Goal: Book appointment/travel/reservation

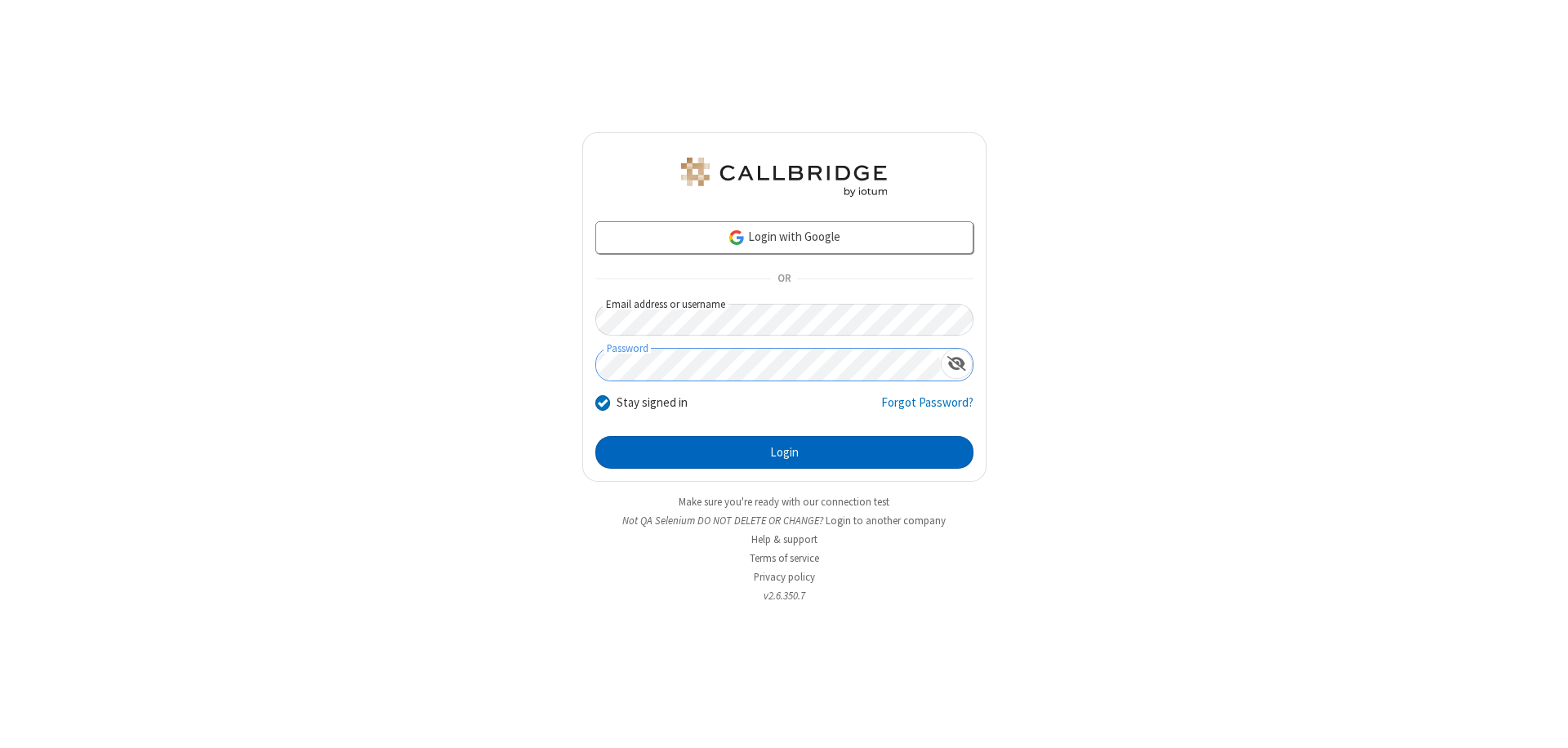
click at [784, 452] on button "Login" at bounding box center [784, 452] width 378 height 32
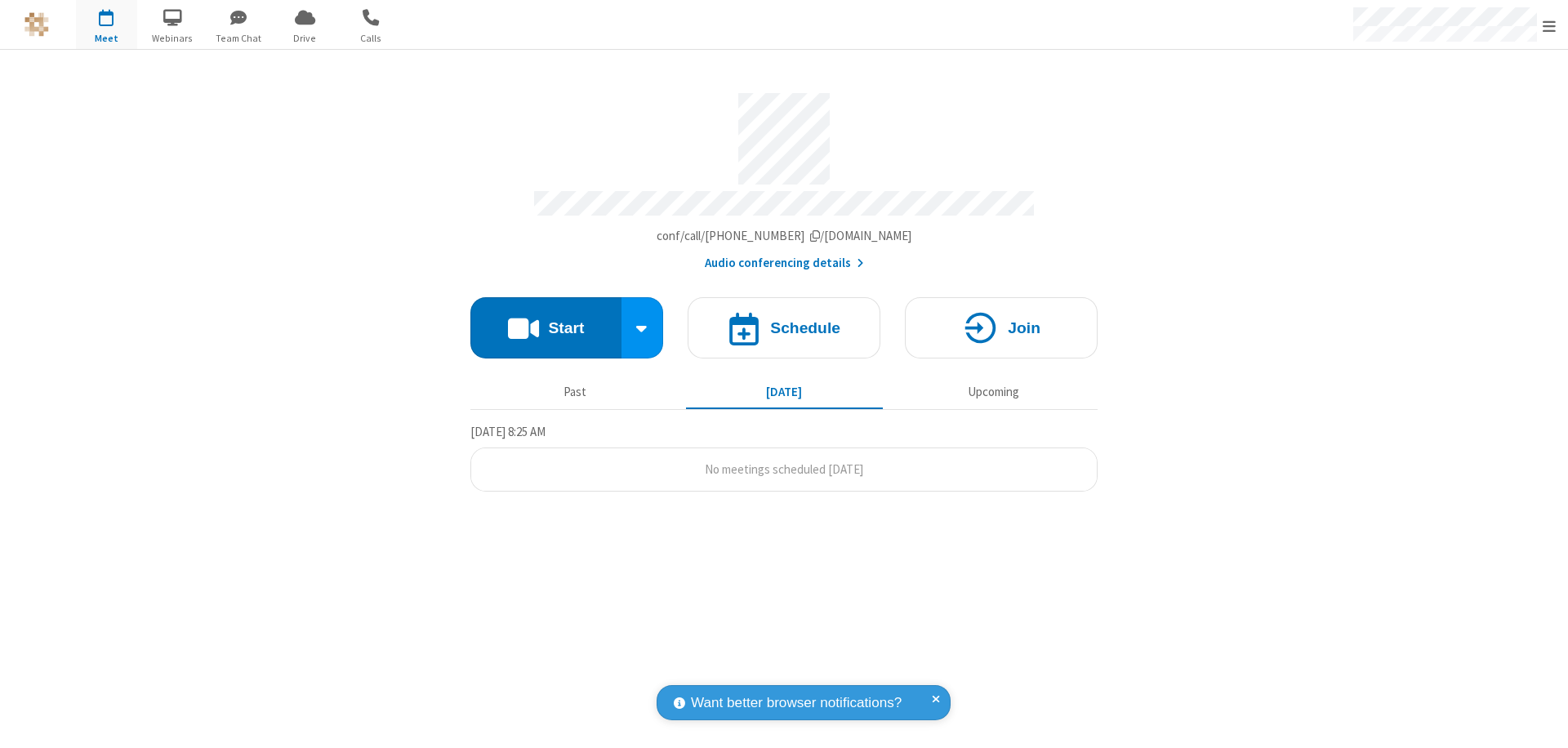
click at [1550, 25] on span "Open menu" at bounding box center [1549, 25] width 13 height 17
click at [106, 25] on span "button" at bounding box center [107, 18] width 61 height 28
click at [784, 320] on h4 "Schedule" at bounding box center [805, 328] width 70 height 16
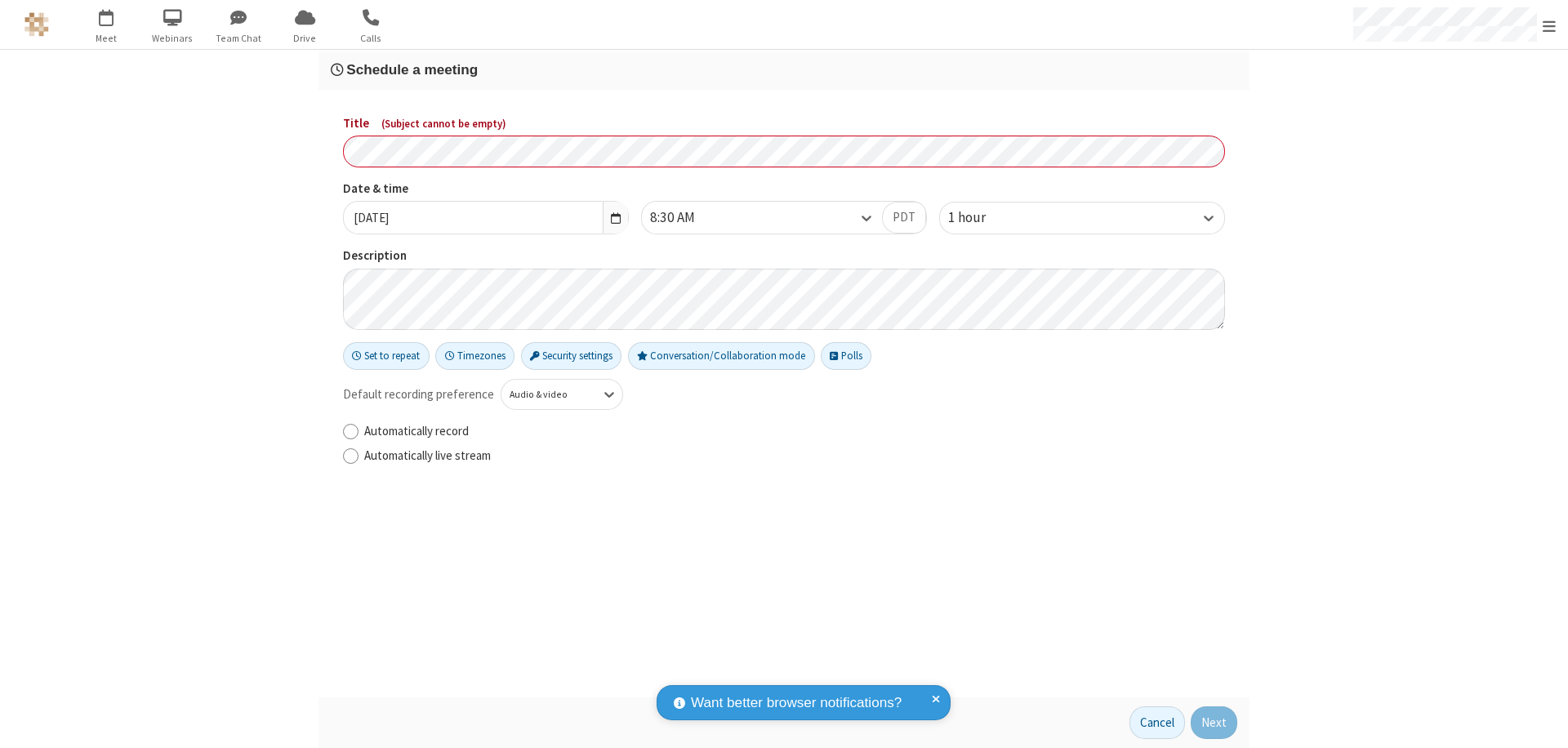
click at [784, 69] on h3 "Schedule a meeting" at bounding box center [784, 70] width 906 height 16
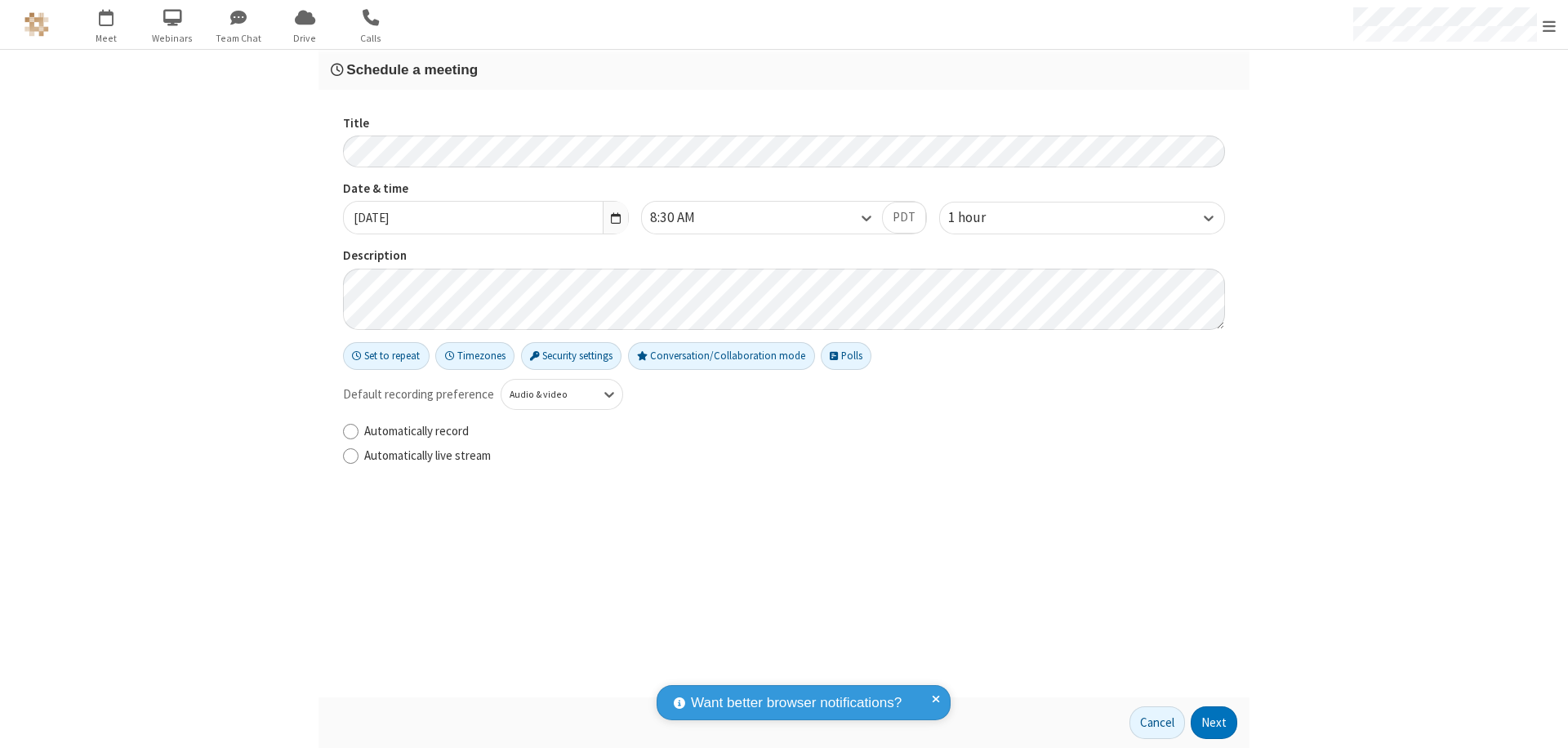
click at [1214, 723] on button "Next" at bounding box center [1214, 722] width 47 height 32
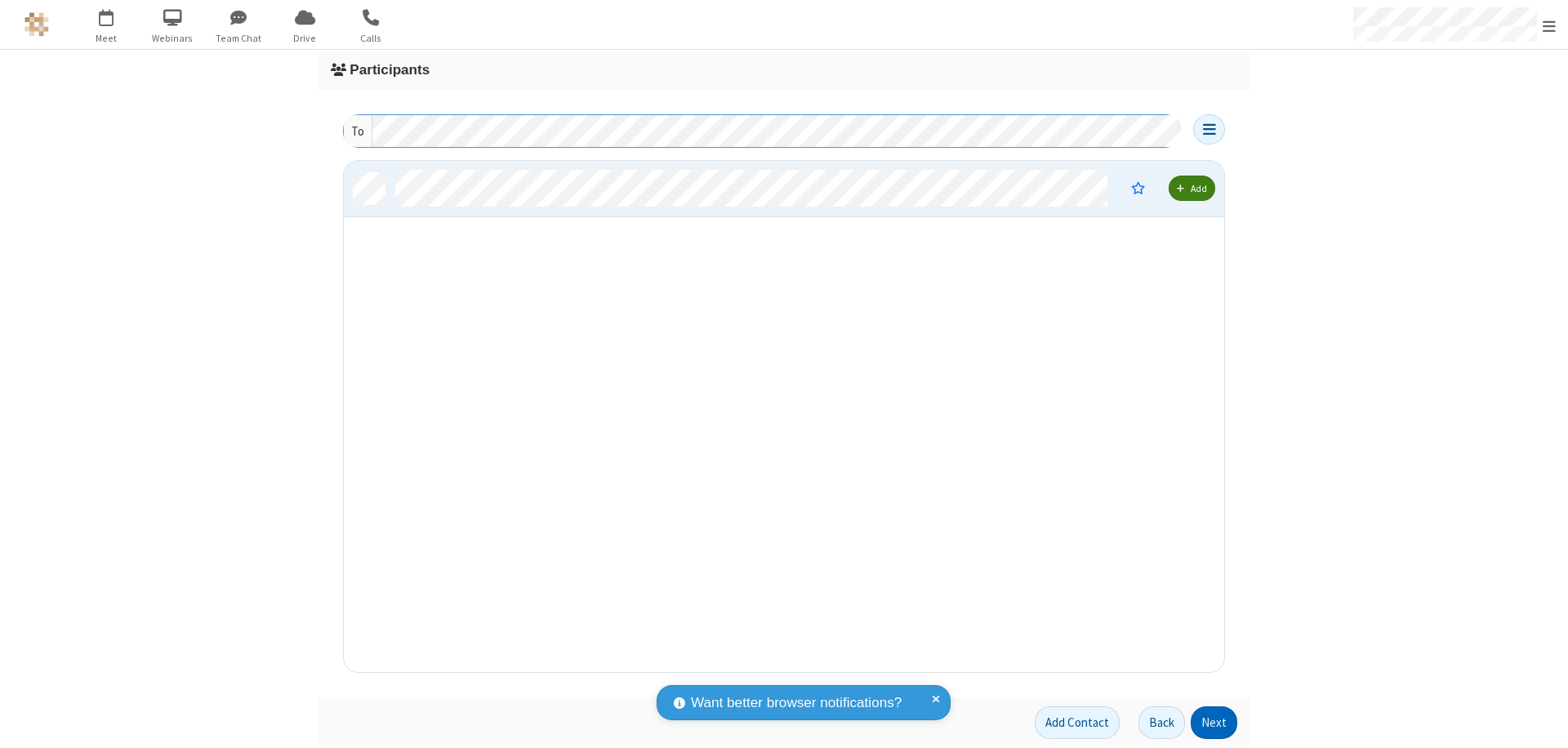
click at [1214, 723] on button "Next" at bounding box center [1214, 722] width 47 height 32
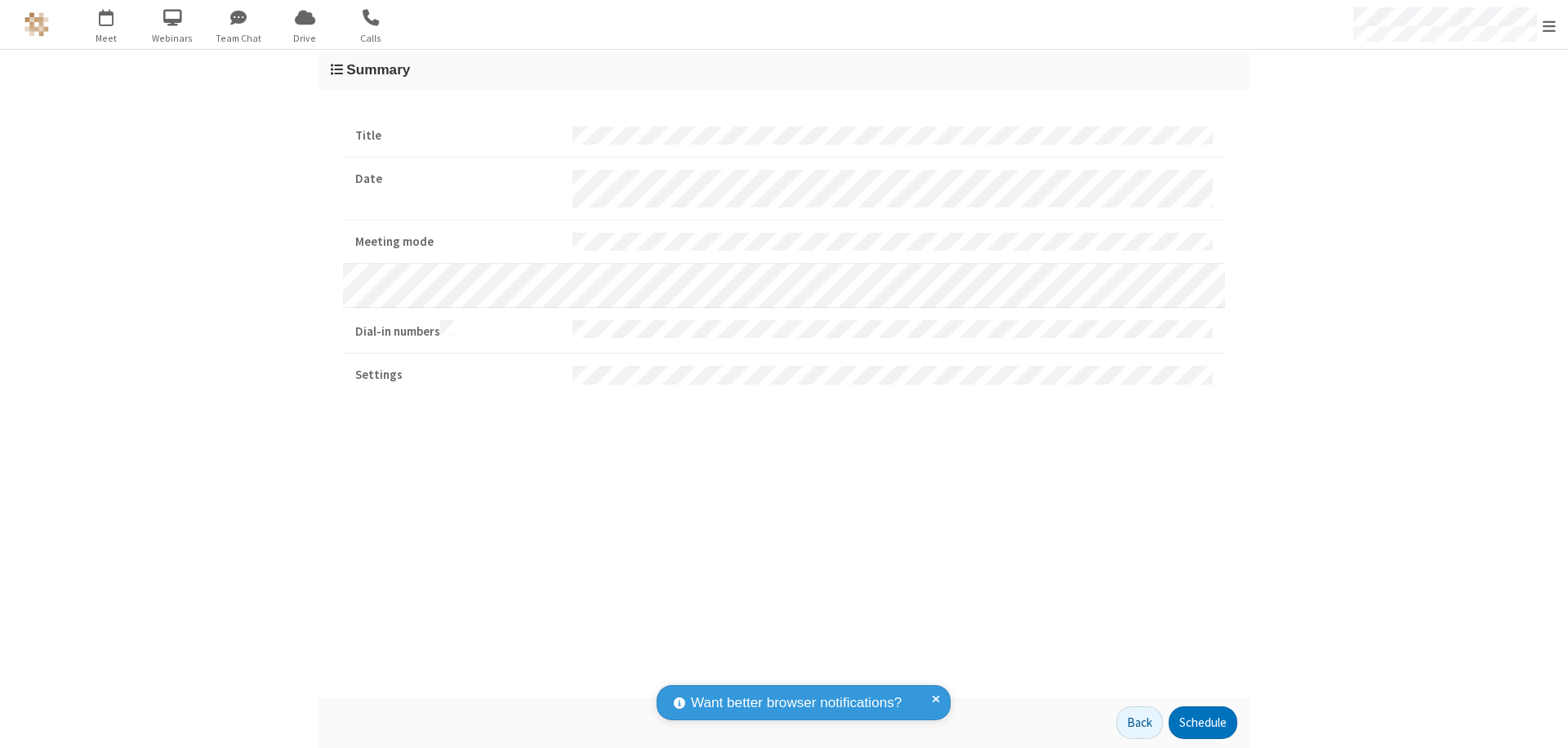
click at [1202, 723] on button "Schedule" at bounding box center [1203, 722] width 68 height 32
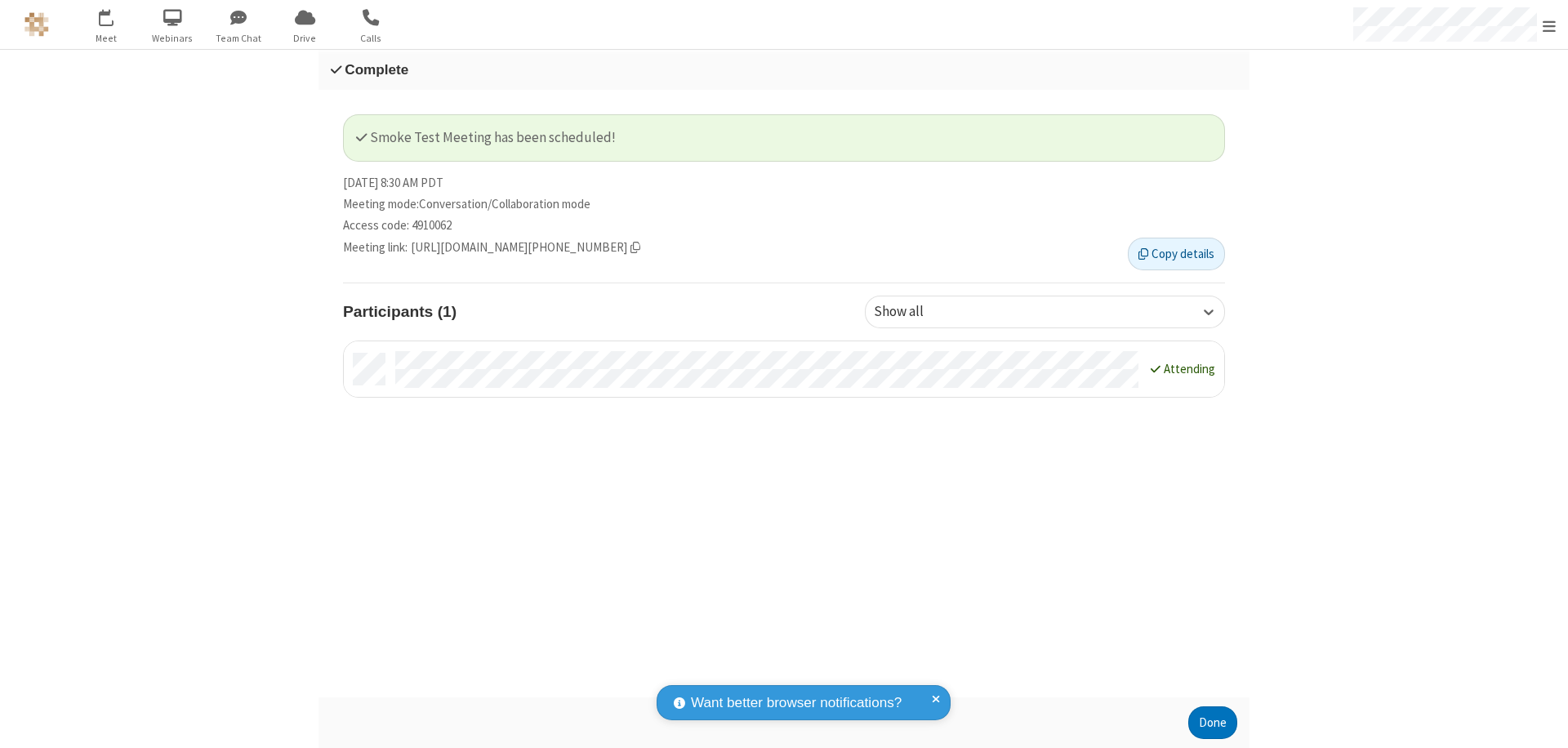
click at [1213, 723] on button "Done" at bounding box center [1213, 722] width 49 height 32
